Goal: Task Accomplishment & Management: Manage account settings

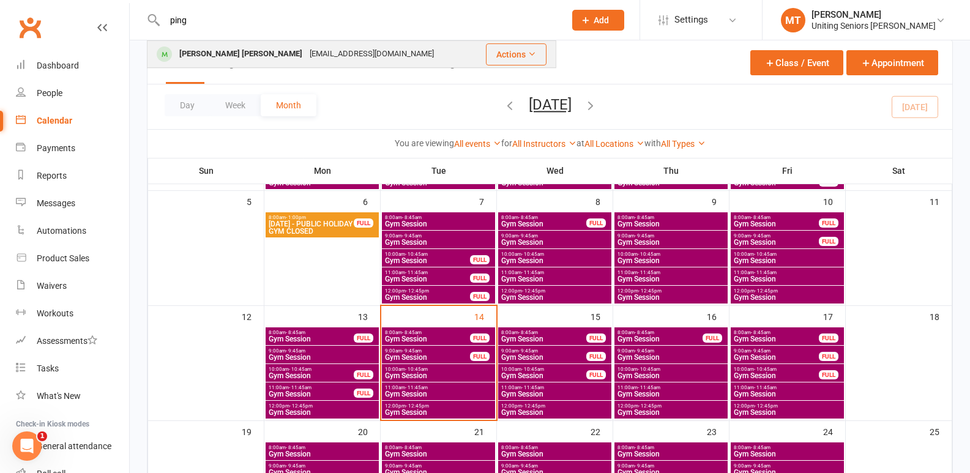
type input "ping"
click at [306, 50] on div "[EMAIL_ADDRESS][DOMAIN_NAME]" at bounding box center [372, 54] width 132 height 18
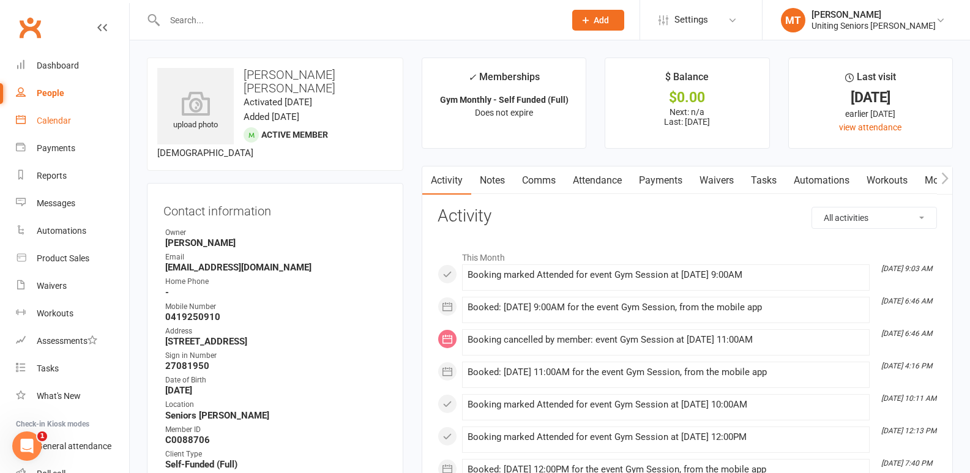
click at [67, 114] on link "Calendar" at bounding box center [72, 121] width 113 height 28
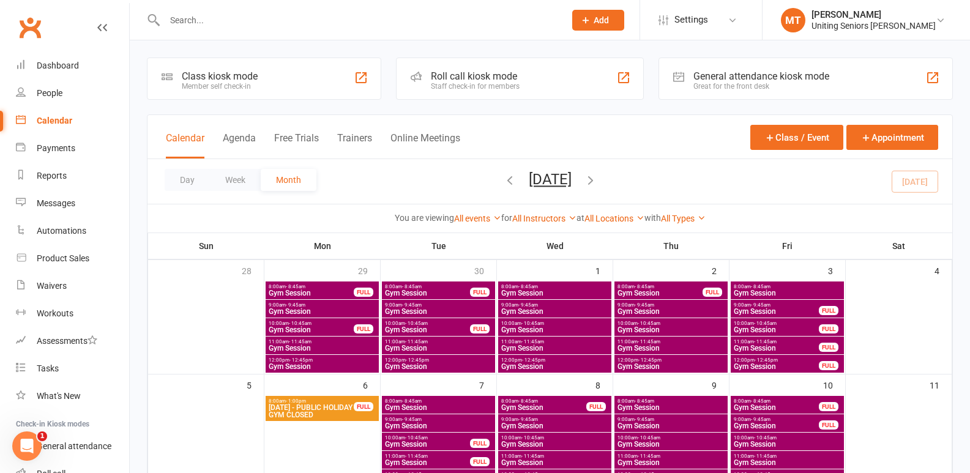
click at [266, 17] on input "text" at bounding box center [358, 20] width 395 height 17
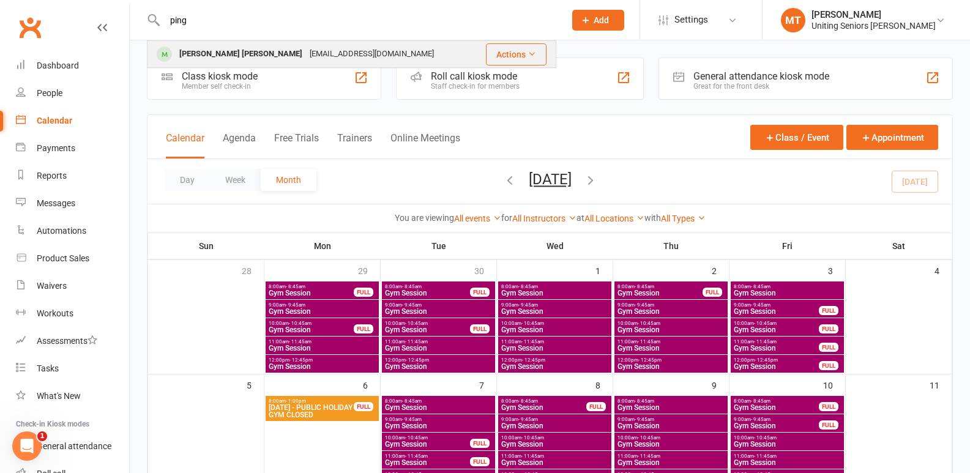
type input "ping"
click at [346, 49] on div "Kwai Ping Ho [EMAIL_ADDRESS][DOMAIN_NAME]" at bounding box center [312, 54] width 329 height 25
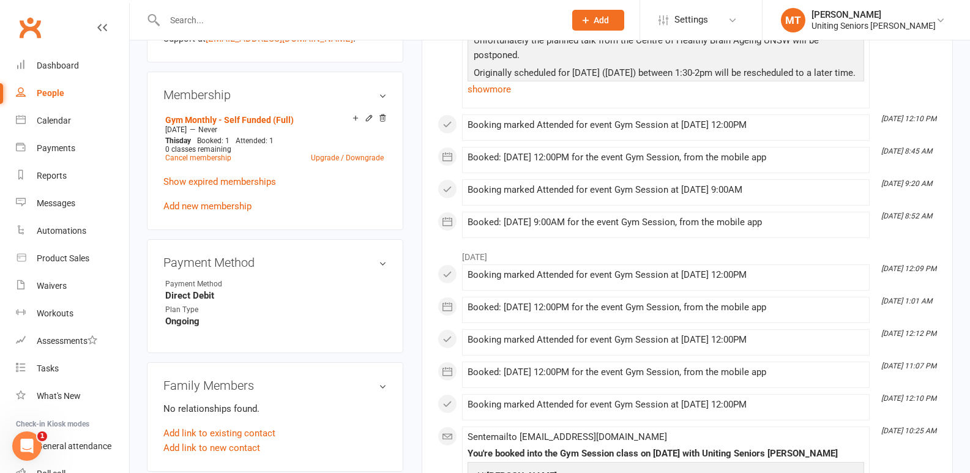
scroll to position [856, 0]
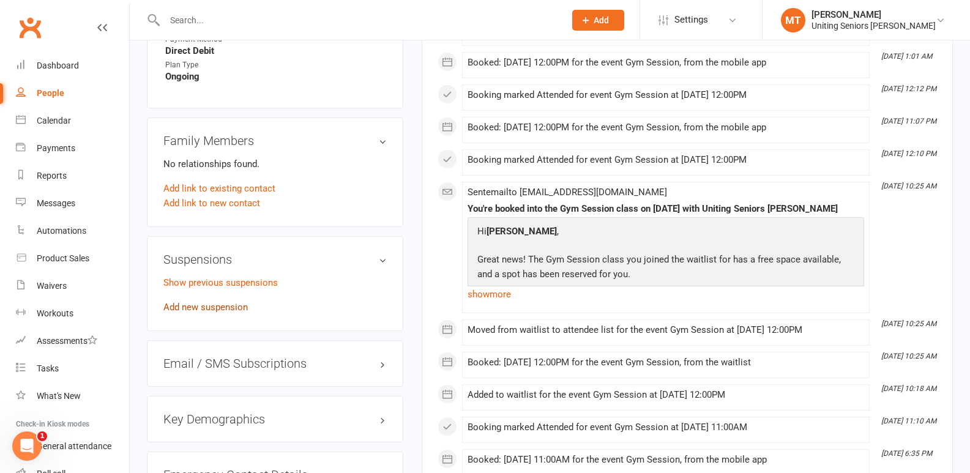
click at [215, 302] on link "Add new suspension" at bounding box center [205, 307] width 84 height 11
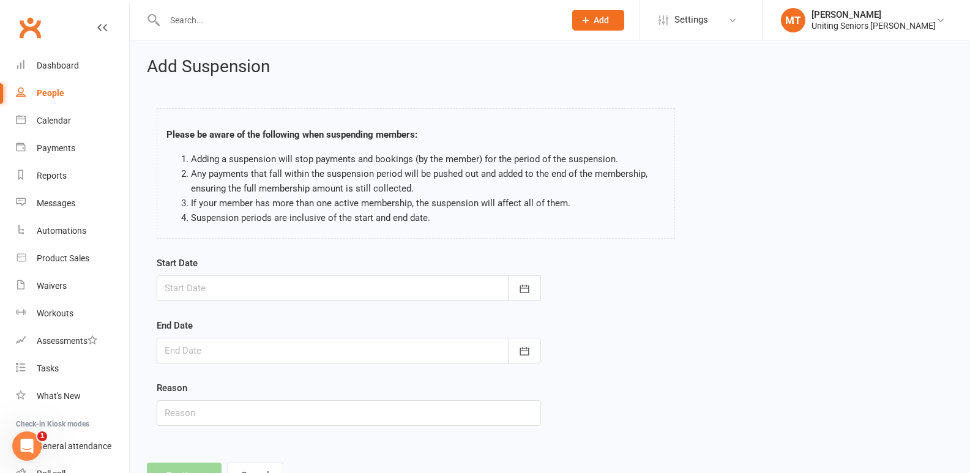
click at [210, 289] on div at bounding box center [349, 288] width 384 height 26
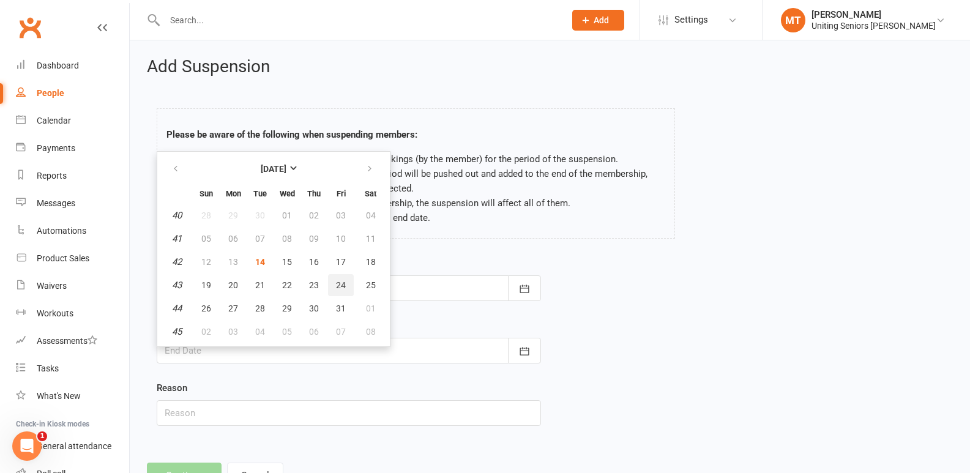
click at [333, 286] on button "24" at bounding box center [341, 285] width 26 height 22
type input "[DATE]"
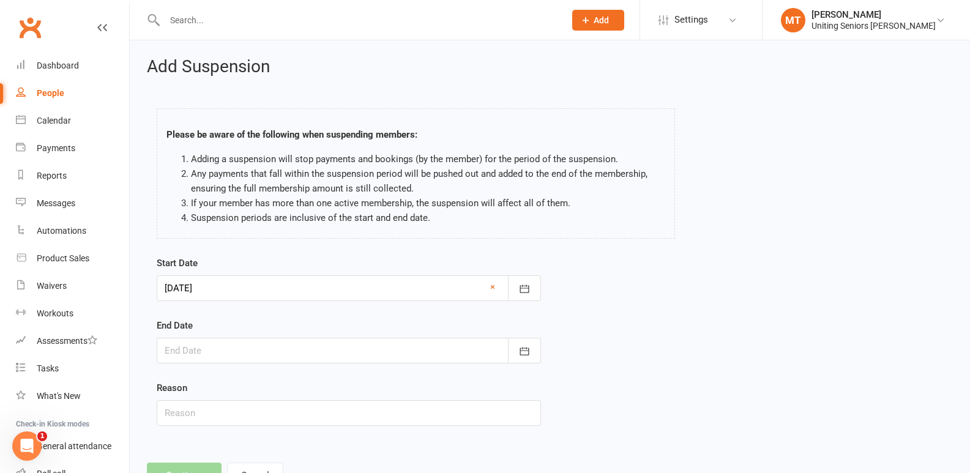
click at [196, 351] on div at bounding box center [349, 351] width 384 height 26
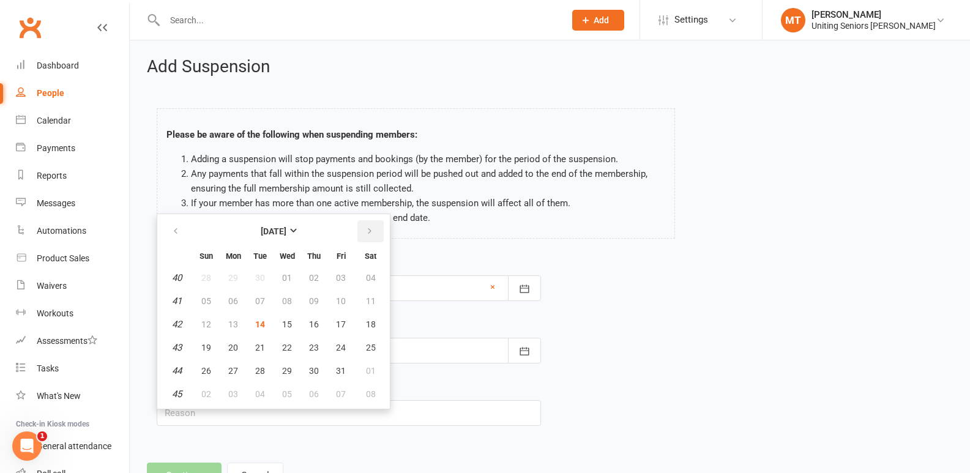
click at [360, 237] on button "button" at bounding box center [370, 231] width 26 height 22
click at [223, 376] on button "24" at bounding box center [233, 371] width 26 height 22
type input "[DATE]"
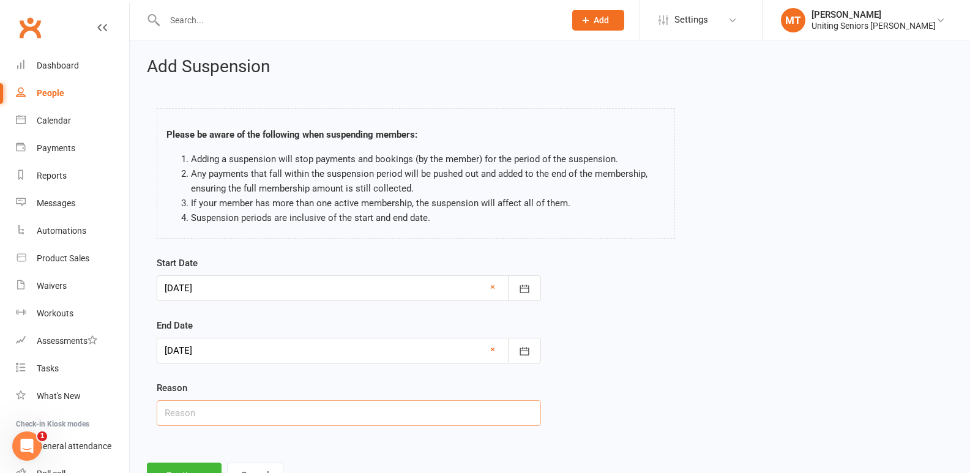
click at [252, 410] on input "text" at bounding box center [349, 413] width 384 height 26
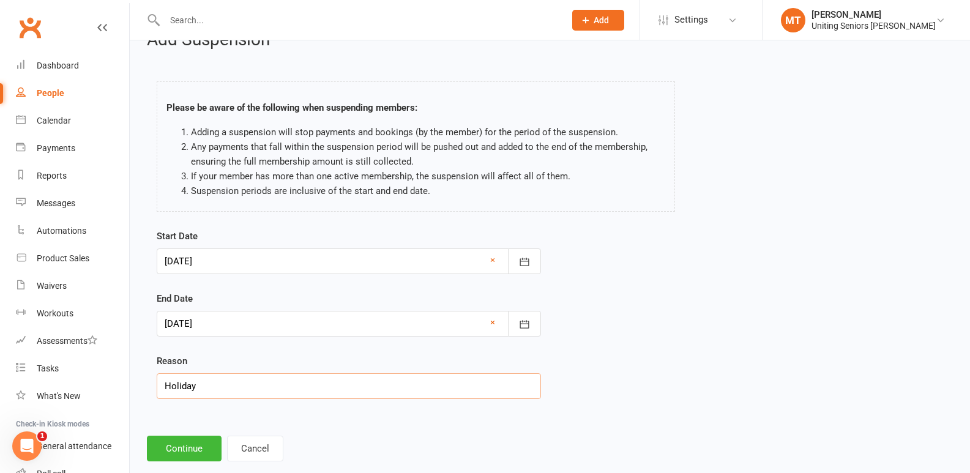
scroll to position [50, 0]
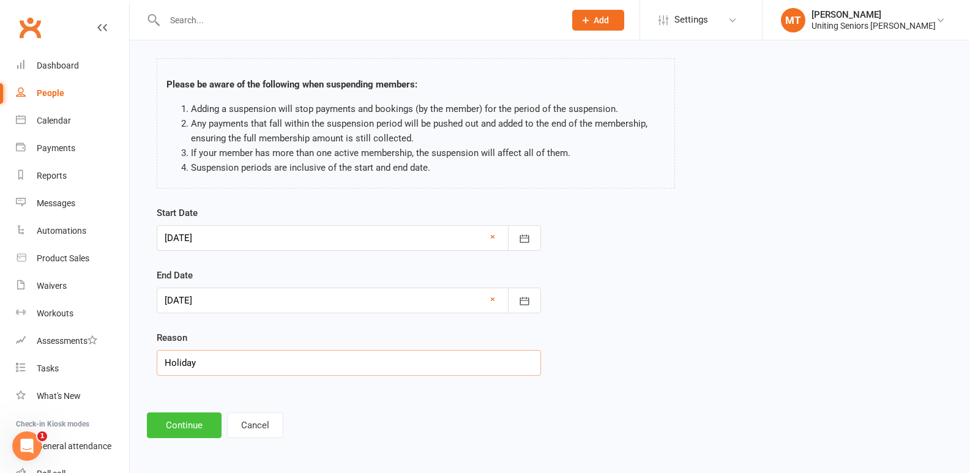
type input "Holiday"
click at [190, 422] on button "Continue" at bounding box center [184, 425] width 75 height 26
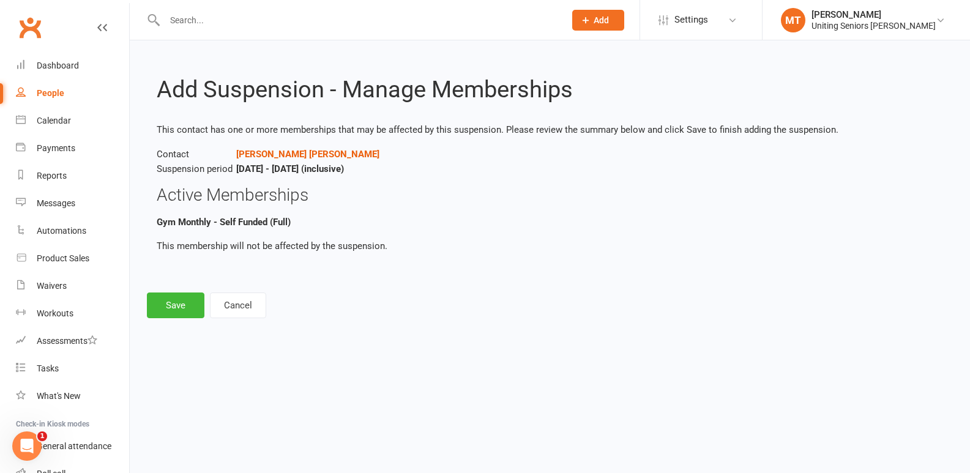
scroll to position [0, 0]
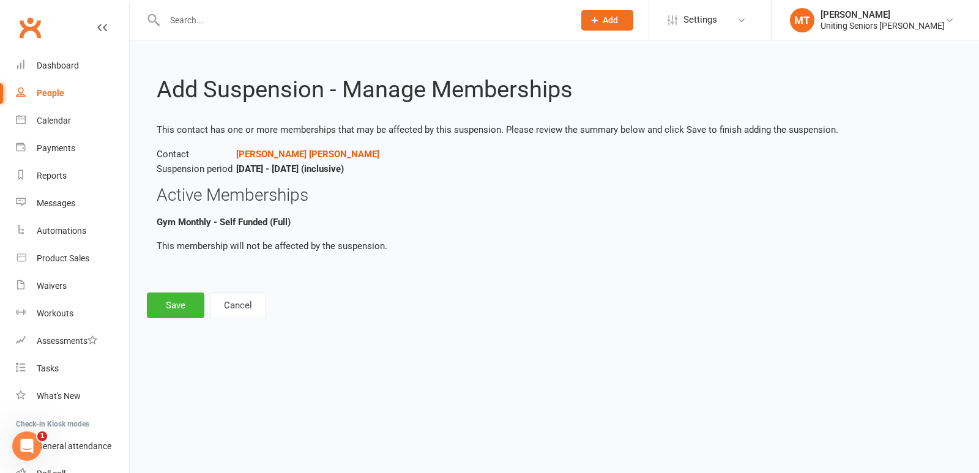
drag, startPoint x: 159, startPoint y: 152, endPoint x: 436, endPoint y: 171, distance: 277.8
click at [436, 171] on p "Contact [PERSON_NAME] [PERSON_NAME] Suspension period [DATE] - [DATE] (inclusiv…" at bounding box center [554, 161] width 795 height 29
copy p "Contact [PERSON_NAME] [PERSON_NAME] Suspension period [DATE] - [DATE] (inclusiv…"
click at [172, 317] on button "Save" at bounding box center [176, 305] width 58 height 26
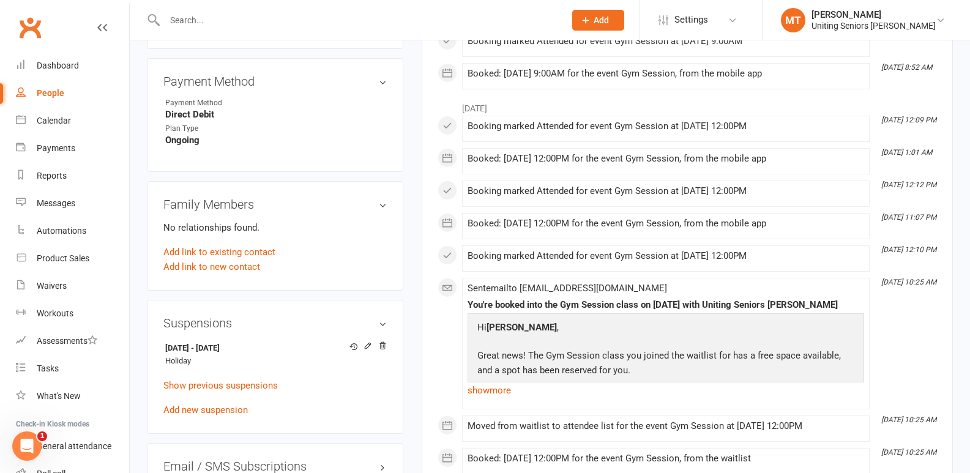
scroll to position [795, 0]
